Goal: Browse casually

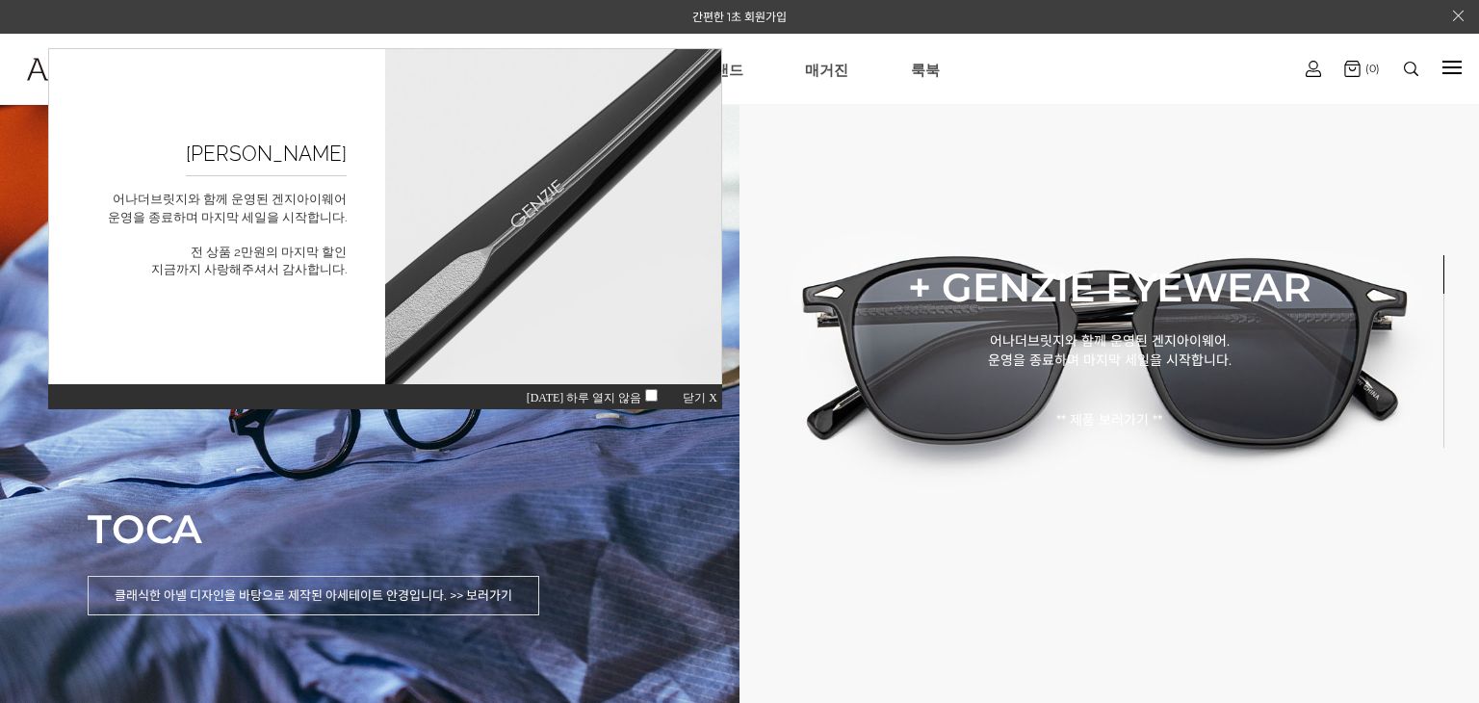
click at [686, 402] on span "닫기 X" at bounding box center [700, 397] width 35 height 13
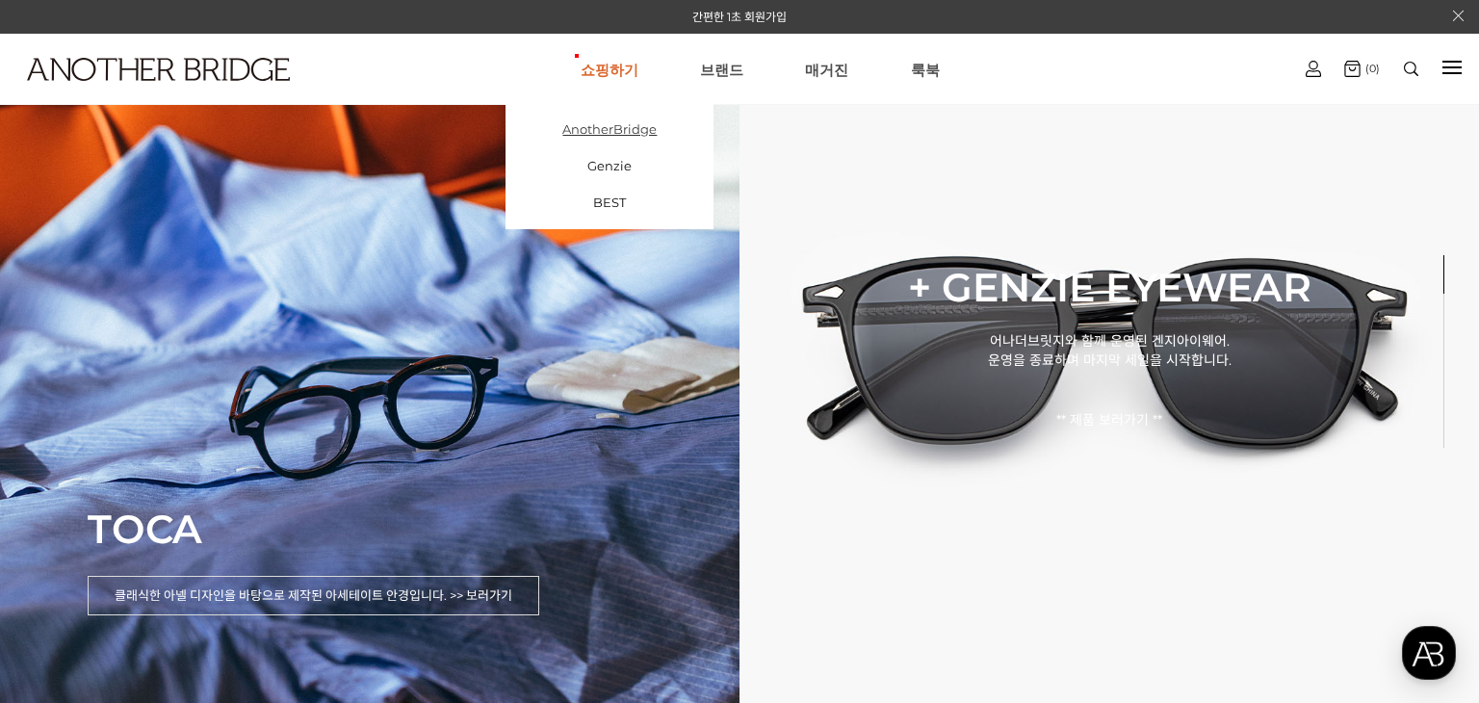
click at [618, 142] on link "AnotherBridge" at bounding box center [610, 129] width 208 height 37
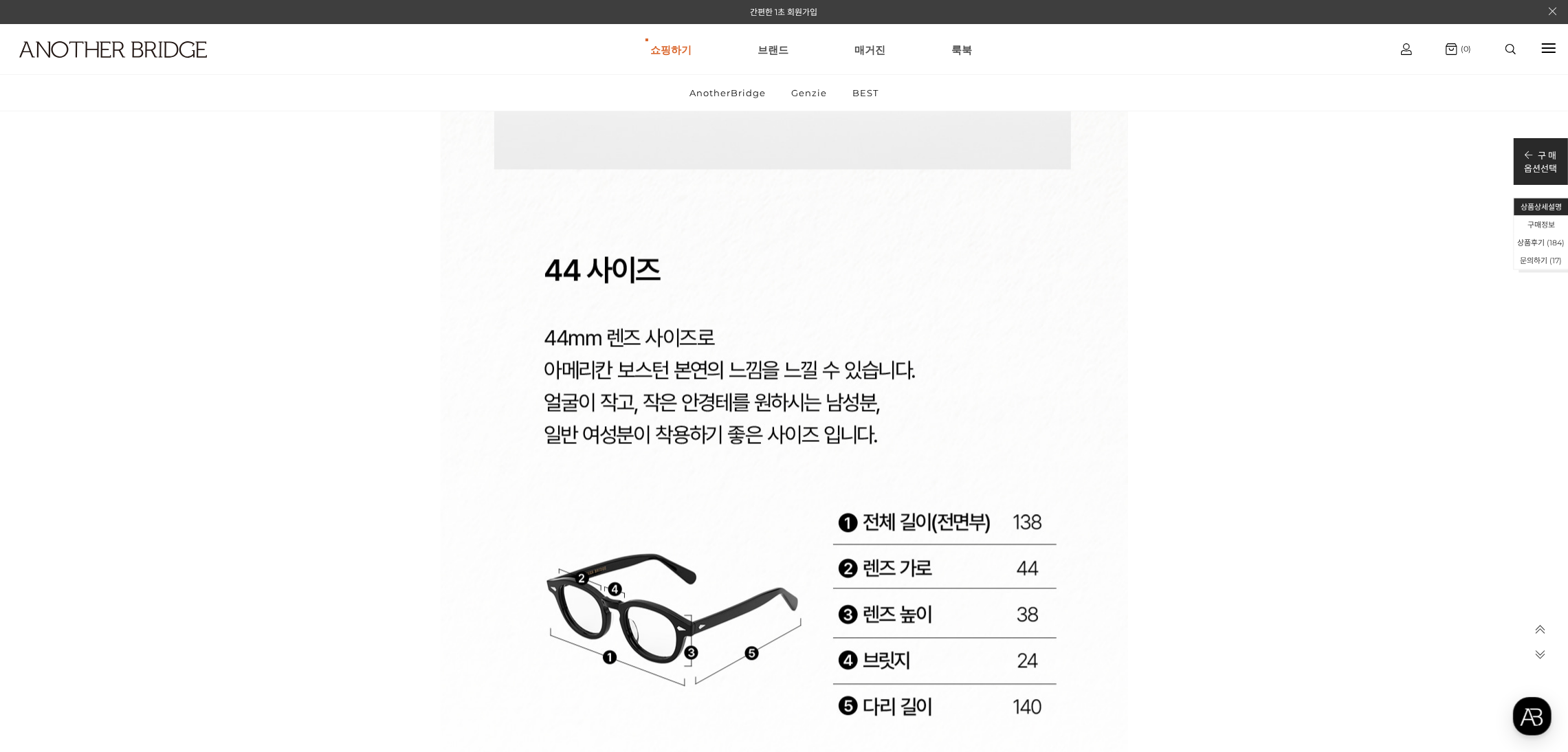
scroll to position [20202, 0]
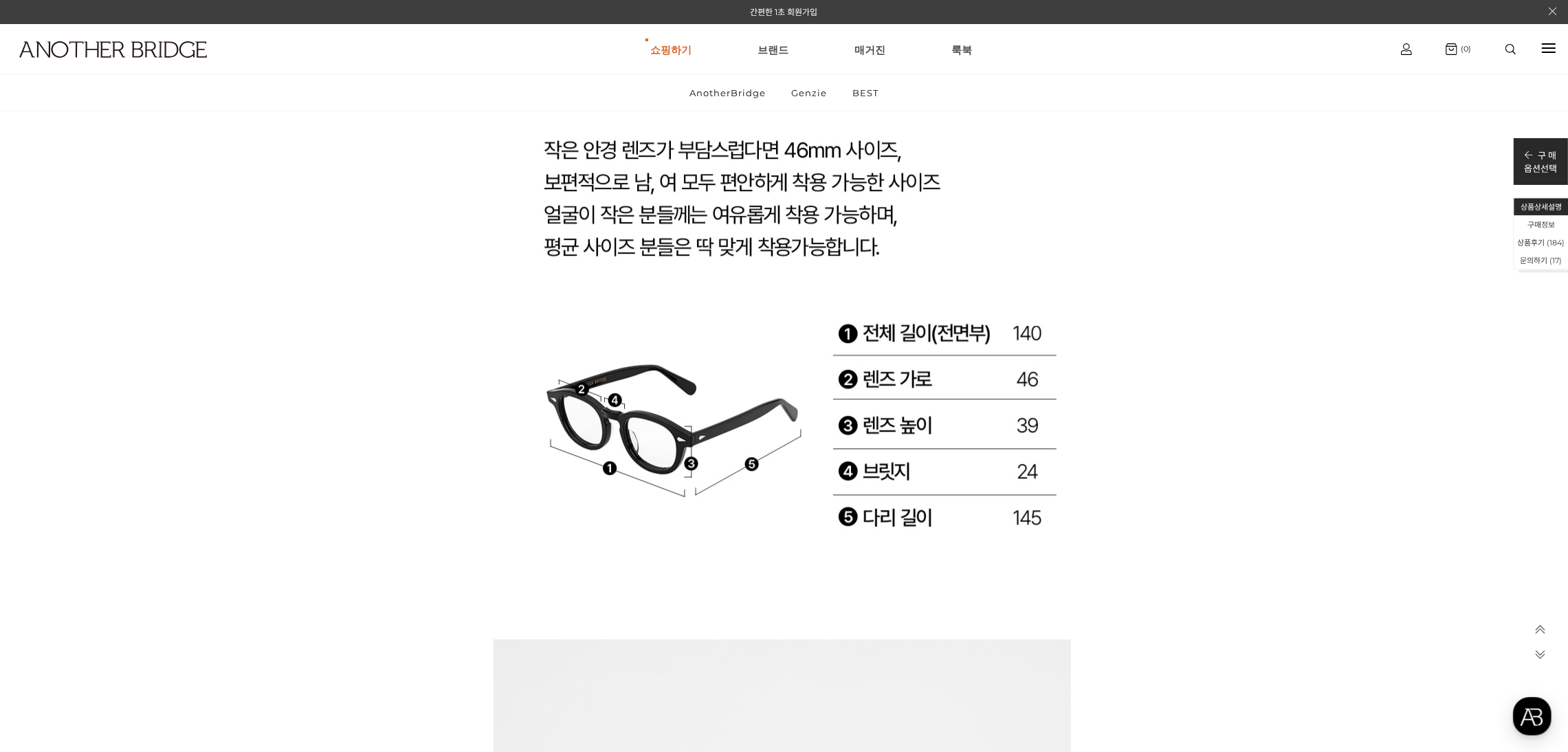
scroll to position [21438, 0]
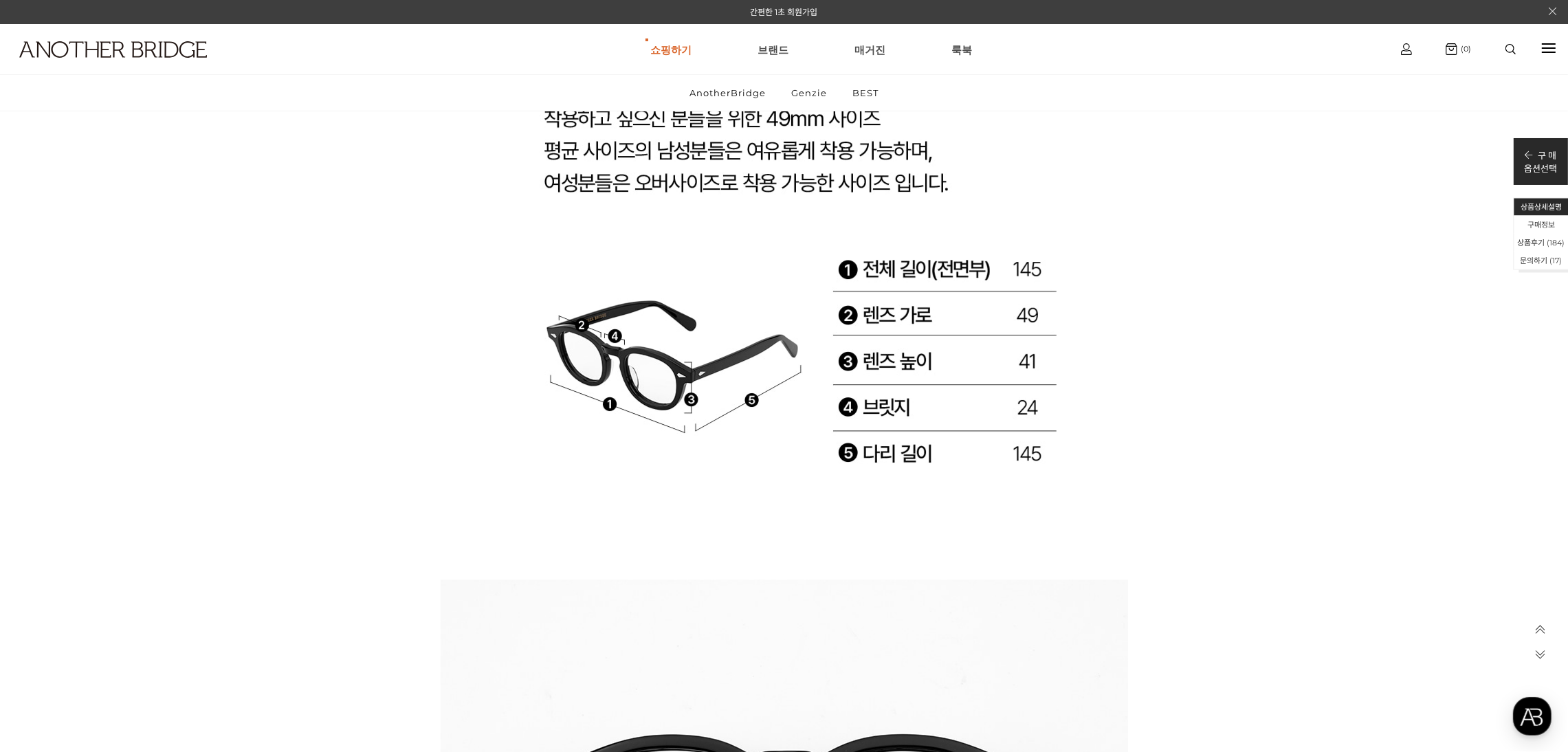
scroll to position [22676, 0]
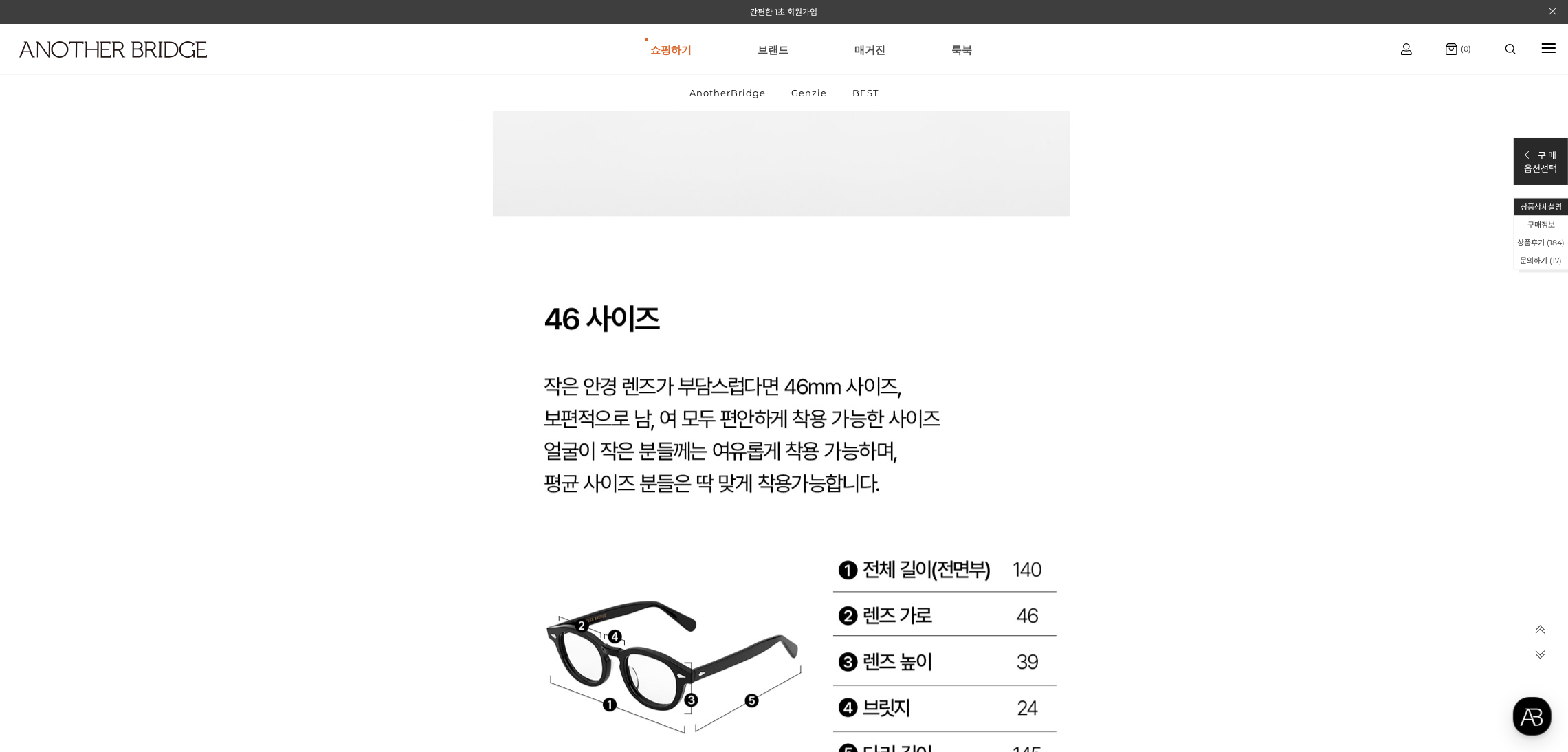
scroll to position [21336, 0]
